Goal: Task Accomplishment & Management: Use online tool/utility

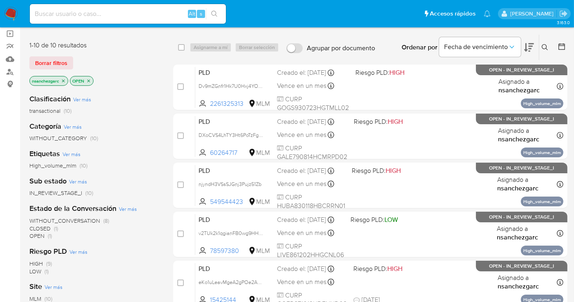
scroll to position [45, 0]
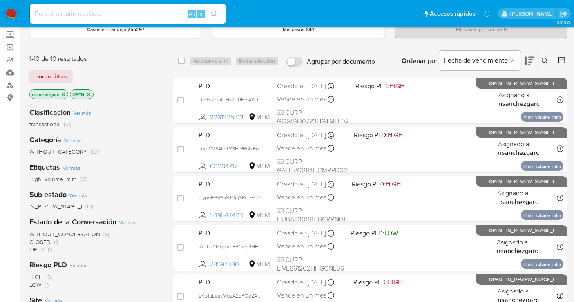
click at [64, 92] on icon "close-filter" at bounding box center [63, 94] width 5 height 5
click at [73, 153] on span "WITHOUT_CATEGORY" at bounding box center [58, 151] width 58 height 8
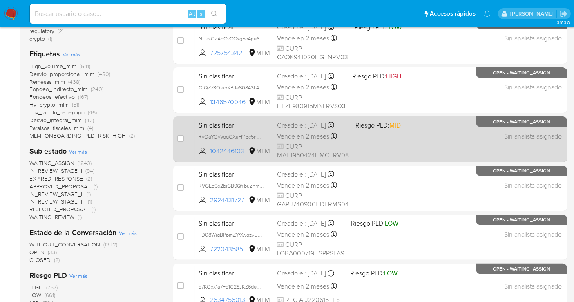
scroll to position [53, 0]
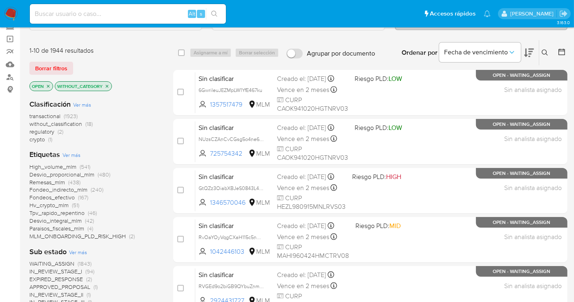
click at [52, 124] on span "without_classification" at bounding box center [55, 124] width 53 height 8
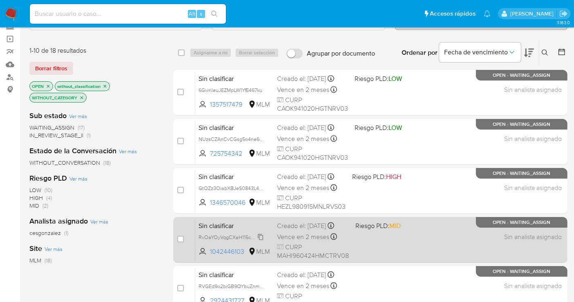
click at [259, 237] on span "RvOaYOyVqgCXaH115c5nAFLP" at bounding box center [232, 236] width 69 height 9
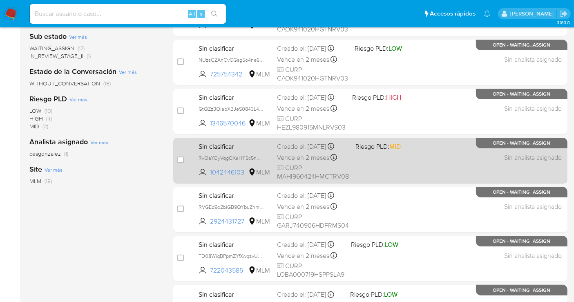
scroll to position [145, 0]
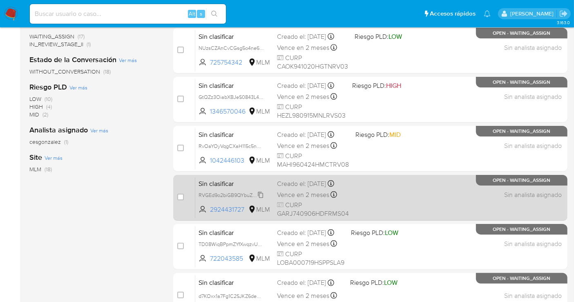
click at [263, 193] on span "RVGEd9o2biGB9QYbuZnmg138" at bounding box center [233, 194] width 71 height 9
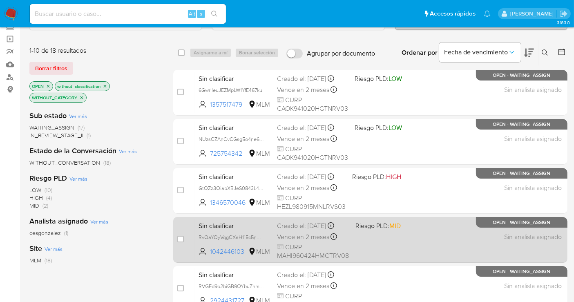
scroll to position [99, 0]
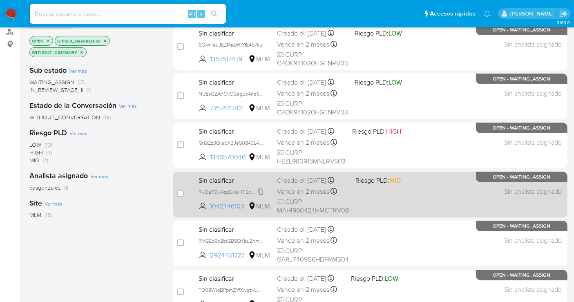
click at [261, 191] on span "RvOaYOyVqgCXaH115c5nAFLP" at bounding box center [232, 191] width 69 height 9
drag, startPoint x: 247, startPoint y: 204, endPoint x: 209, endPoint y: 210, distance: 38.0
click at [209, 210] on div "Sin clasificar RvOaYOyVqgCXaH115c5nAFLP 1042446103 MLM Riesgo PLD: MID Creado e…" at bounding box center [379, 194] width 368 height 41
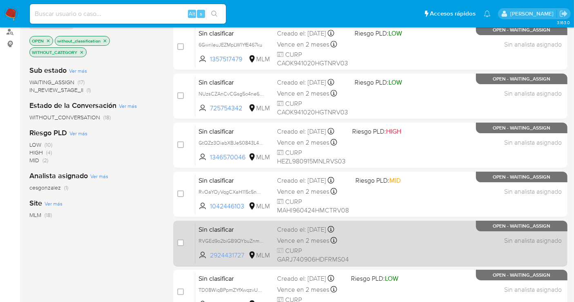
drag, startPoint x: 247, startPoint y: 254, endPoint x: 209, endPoint y: 257, distance: 38.1
click at [209, 257] on span "2924431727 MLM" at bounding box center [234, 255] width 72 height 9
click at [261, 241] on span "RVGEd9o2biGB9QYbuZnmg138" at bounding box center [233, 240] width 71 height 9
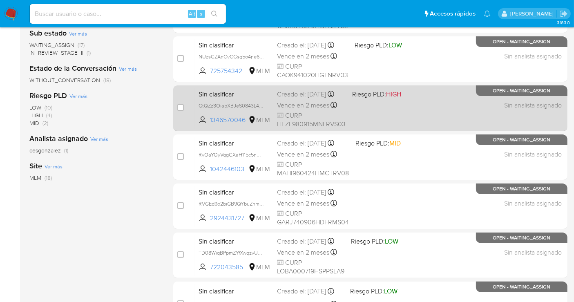
scroll to position [181, 0]
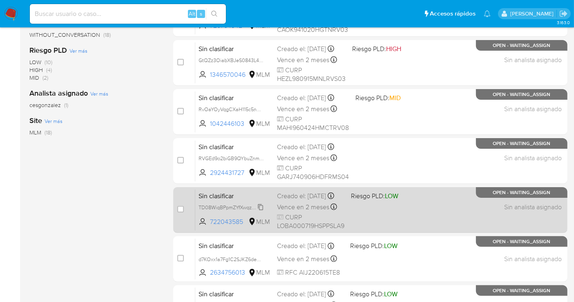
click at [261, 210] on span "TD08WiqBPpmZYfXwqzvULnPs" at bounding box center [233, 206] width 70 height 9
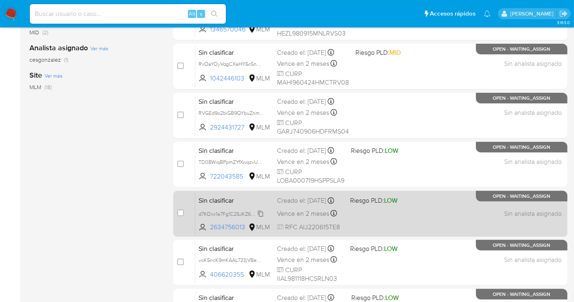
click at [260, 217] on span "d7KOxx1a7Fg1C2SJKZ6dew8E" at bounding box center [231, 213] width 67 height 9
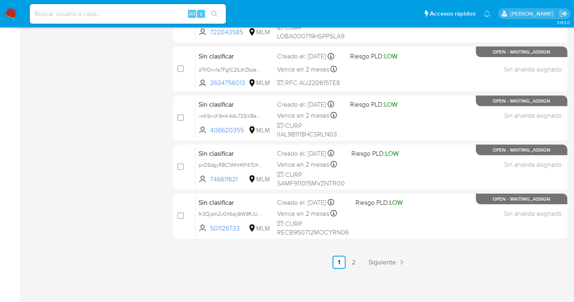
scroll to position [371, 0]
click at [391, 260] on span "Siguiente" at bounding box center [381, 261] width 27 height 7
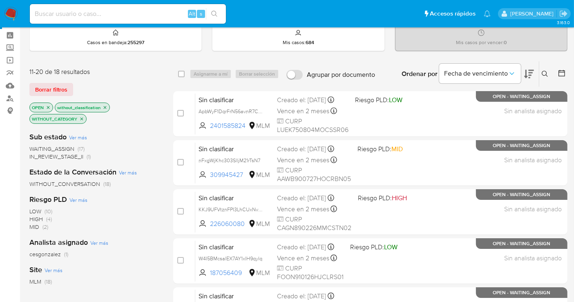
scroll to position [45, 0]
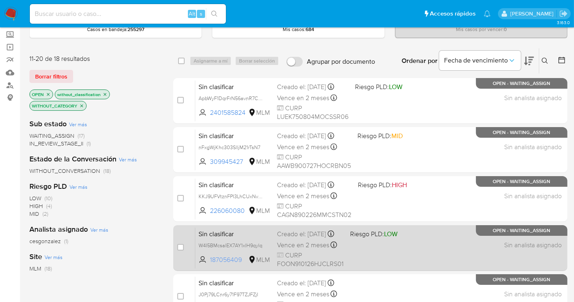
drag, startPoint x: 245, startPoint y: 263, endPoint x: 199, endPoint y: 269, distance: 46.1
click at [199, 264] on span "187056409 MLM" at bounding box center [234, 259] width 72 height 9
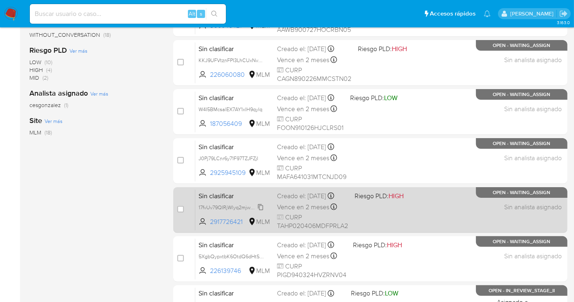
scroll to position [272, 0]
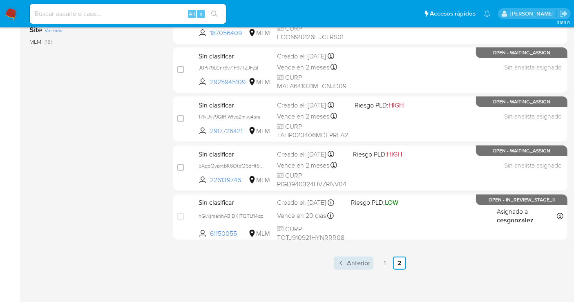
click at [363, 262] on span "Anterior" at bounding box center [358, 263] width 23 height 7
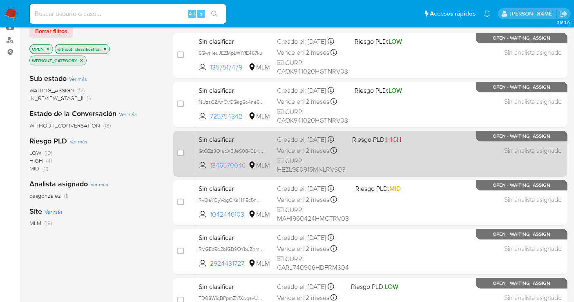
scroll to position [136, 0]
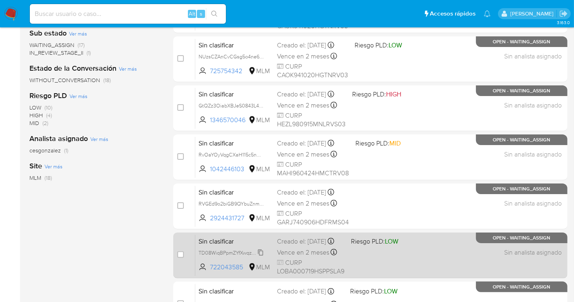
click at [259, 254] on span "TD08WiqBPpmZYfXwqzvULnPs" at bounding box center [233, 251] width 70 height 9
click at [259, 256] on span "TD08WiqBPpmZYfXwqzvULnPs" at bounding box center [233, 251] width 70 height 9
drag, startPoint x: 247, startPoint y: 271, endPoint x: 209, endPoint y: 276, distance: 38.2
click at [209, 271] on span "722043585 MLM" at bounding box center [234, 267] width 72 height 9
click at [260, 256] on span "TD08WiqBPpmZYfXwqzvULnPs" at bounding box center [233, 251] width 70 height 9
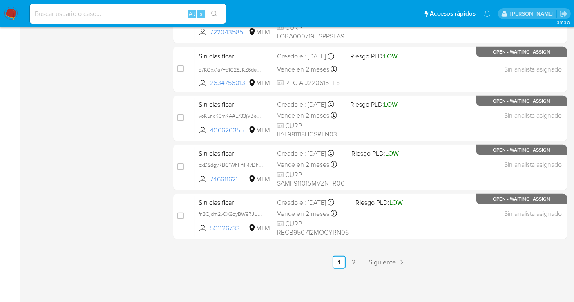
scroll to position [371, 0]
click at [380, 255] on link "Siguiente" at bounding box center [387, 261] width 44 height 13
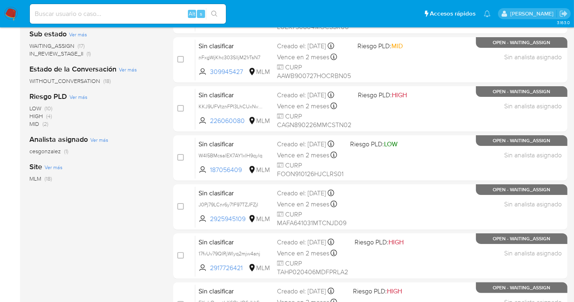
scroll to position [136, 0]
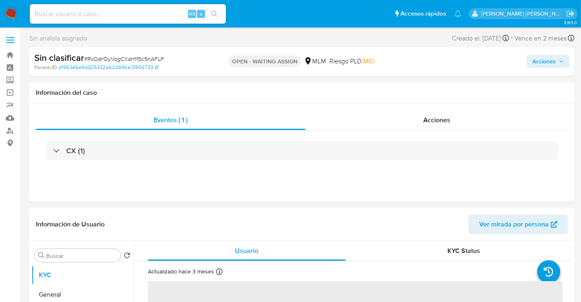
select select "10"
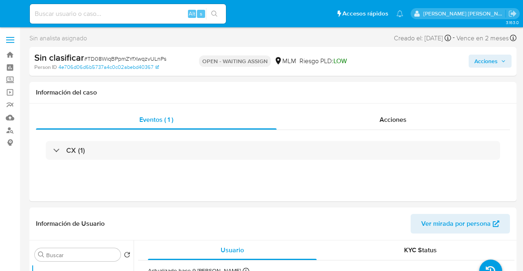
select select "10"
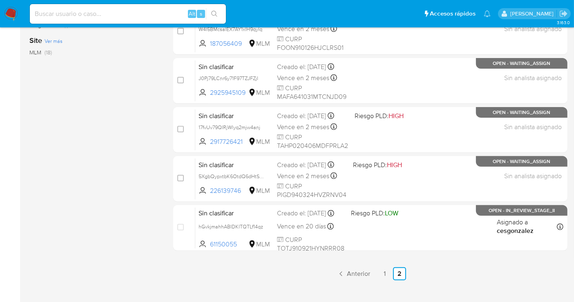
scroll to position [273, 0]
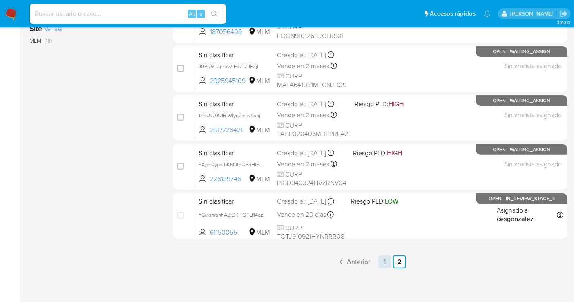
click at [384, 264] on link "1" at bounding box center [384, 261] width 13 height 13
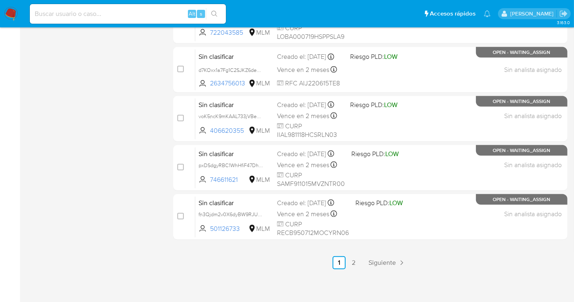
scroll to position [371, 0]
